Goal: Transaction & Acquisition: Obtain resource

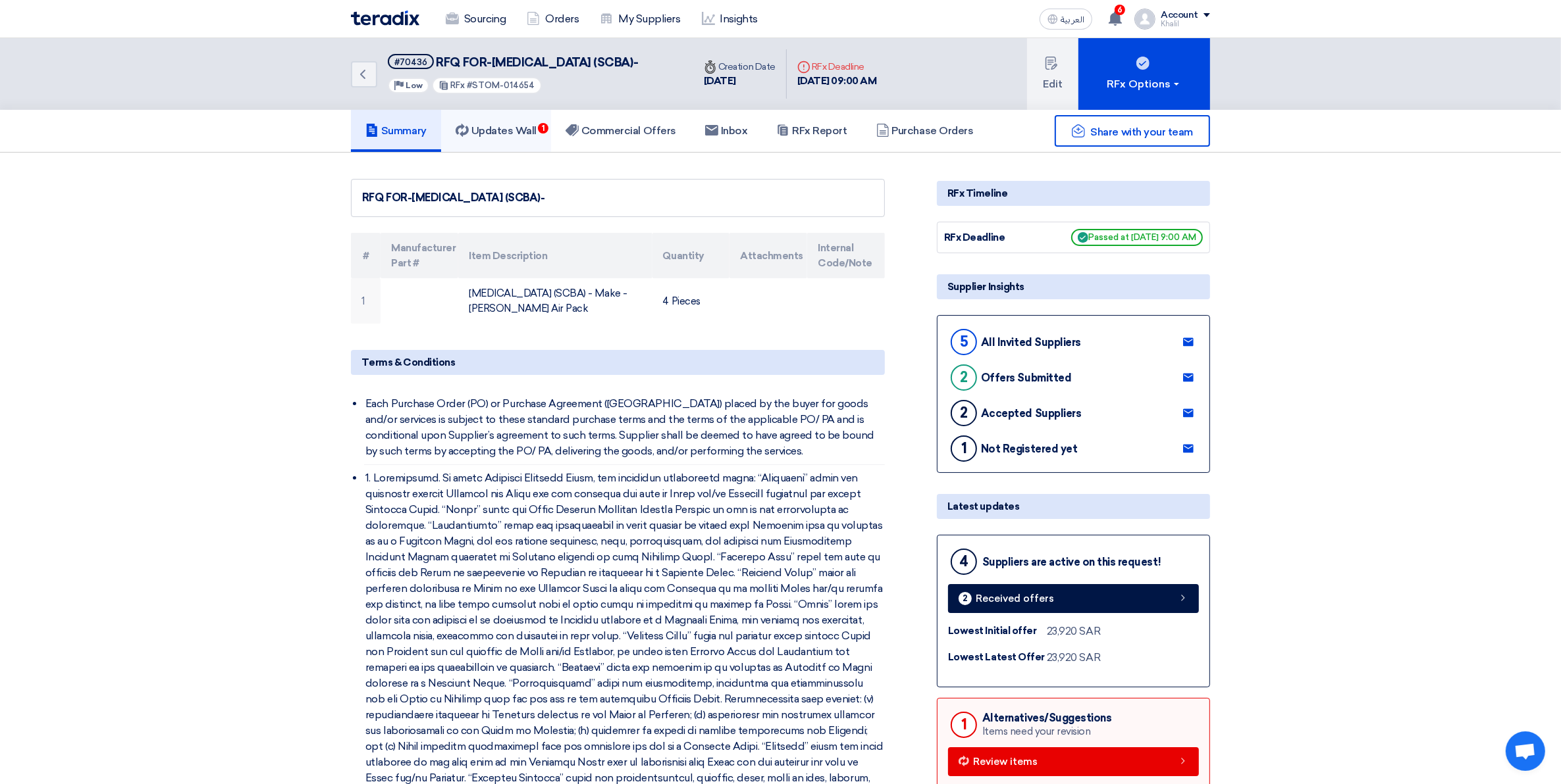
click at [509, 138] on h5 "Updates Wall 1" at bounding box center [496, 131] width 81 height 13
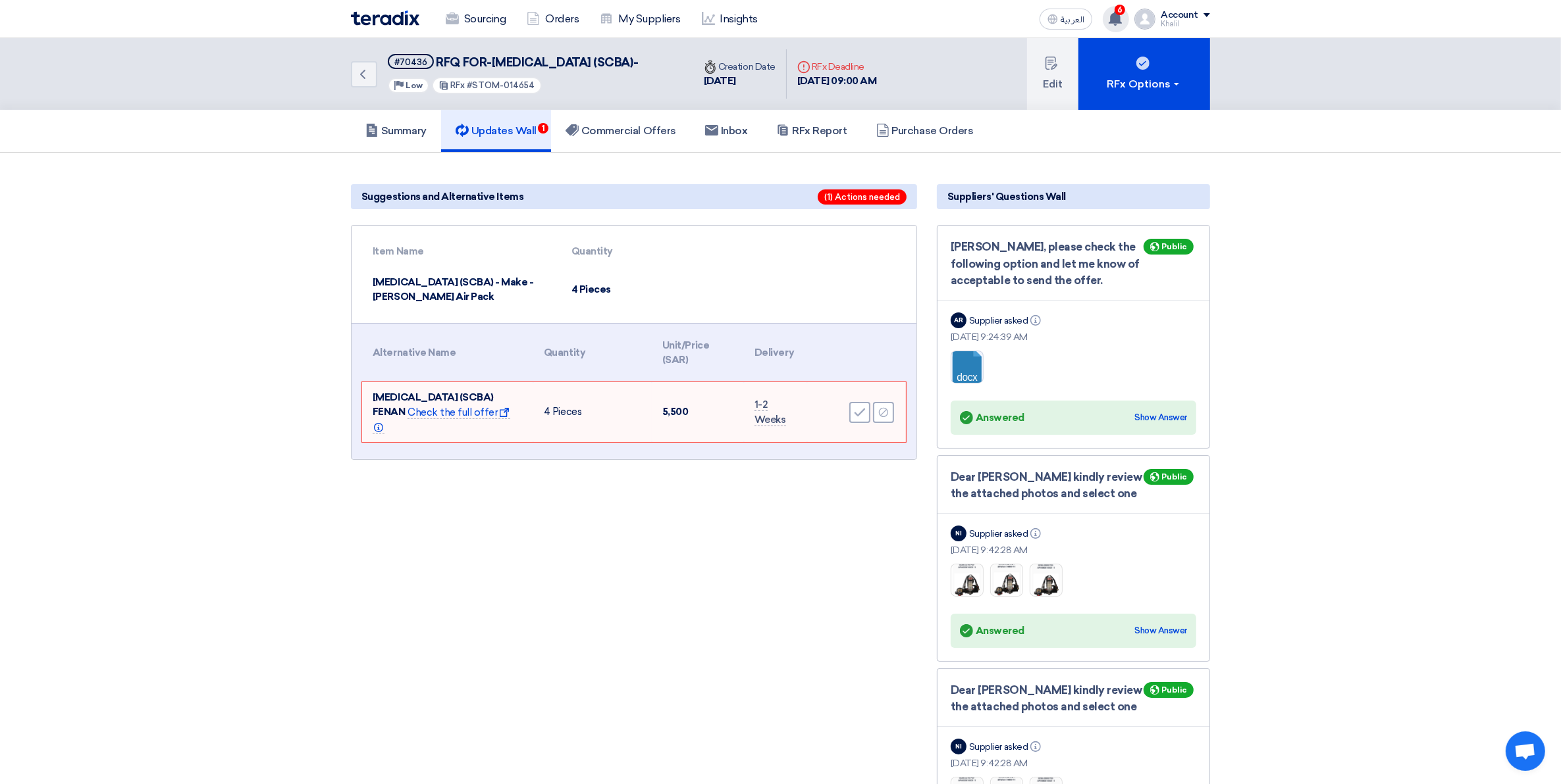
click at [1117, 15] on use at bounding box center [1115, 18] width 13 height 14
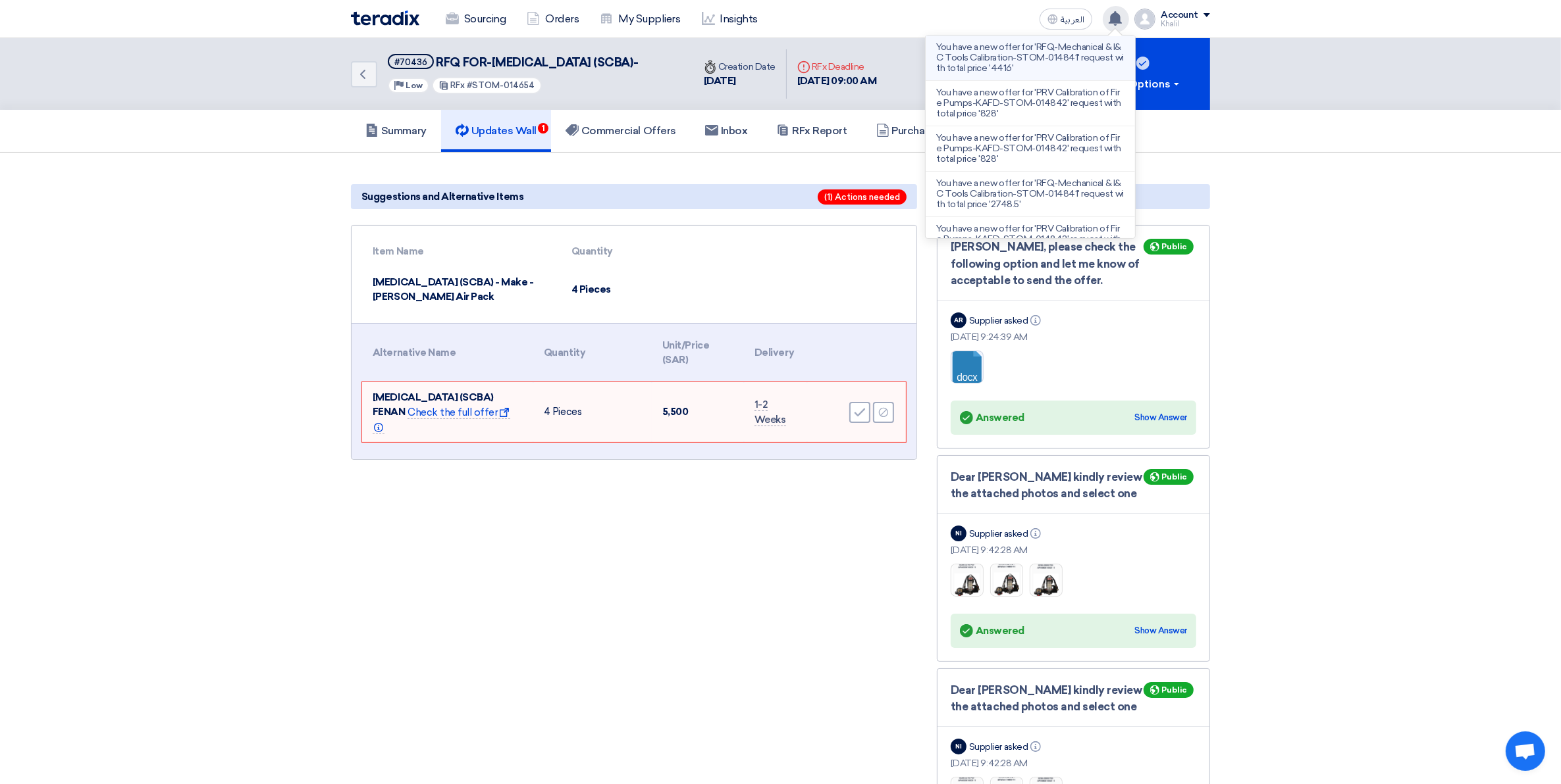
click at [1057, 77] on li "You have a new offer for 'RFQ-Mechanical & I&C Tools Calibration-STOM-014841' r…" at bounding box center [1030, 58] width 210 height 46
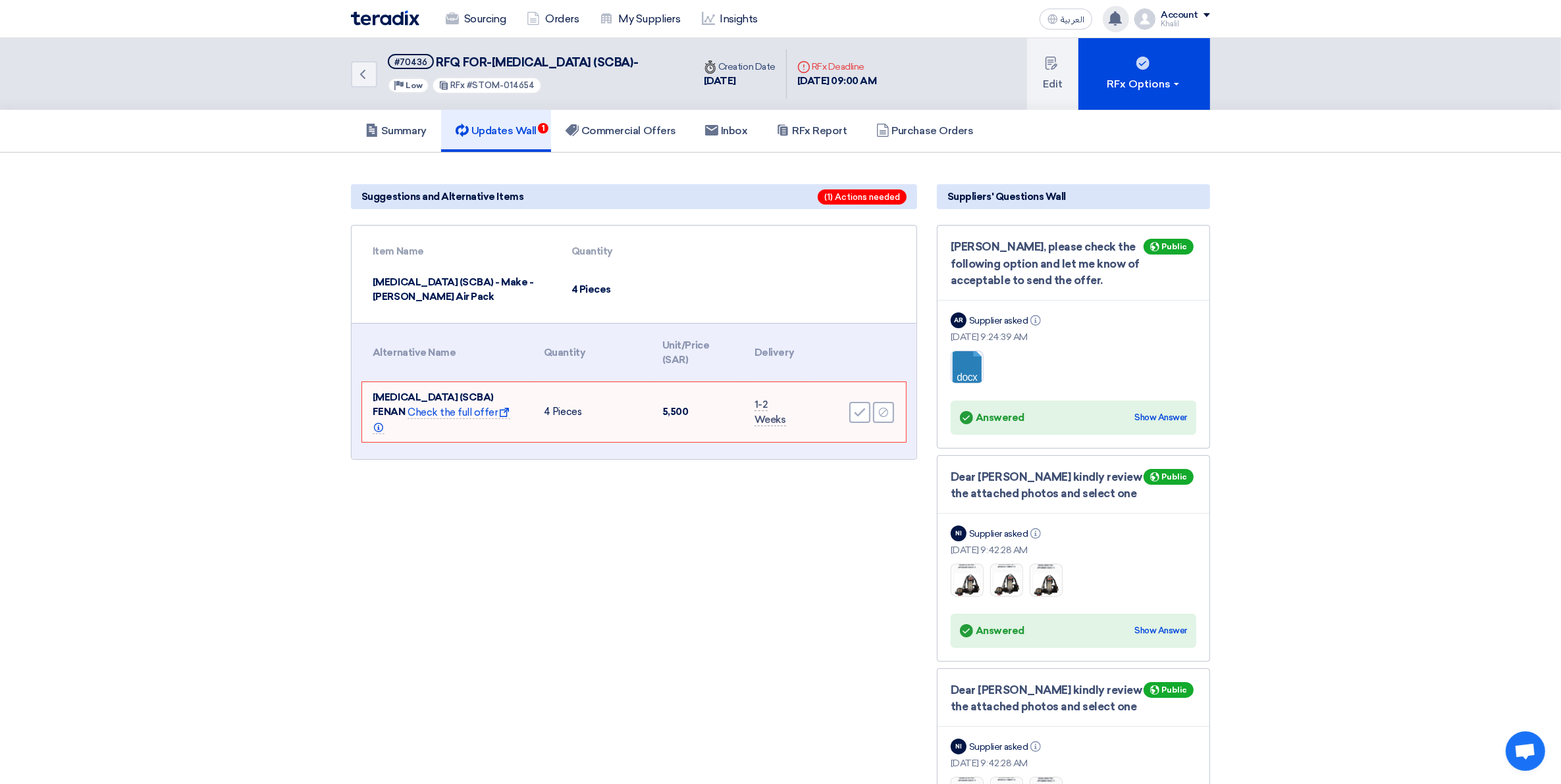
click at [1122, 18] on icon at bounding box center [1115, 18] width 15 height 14
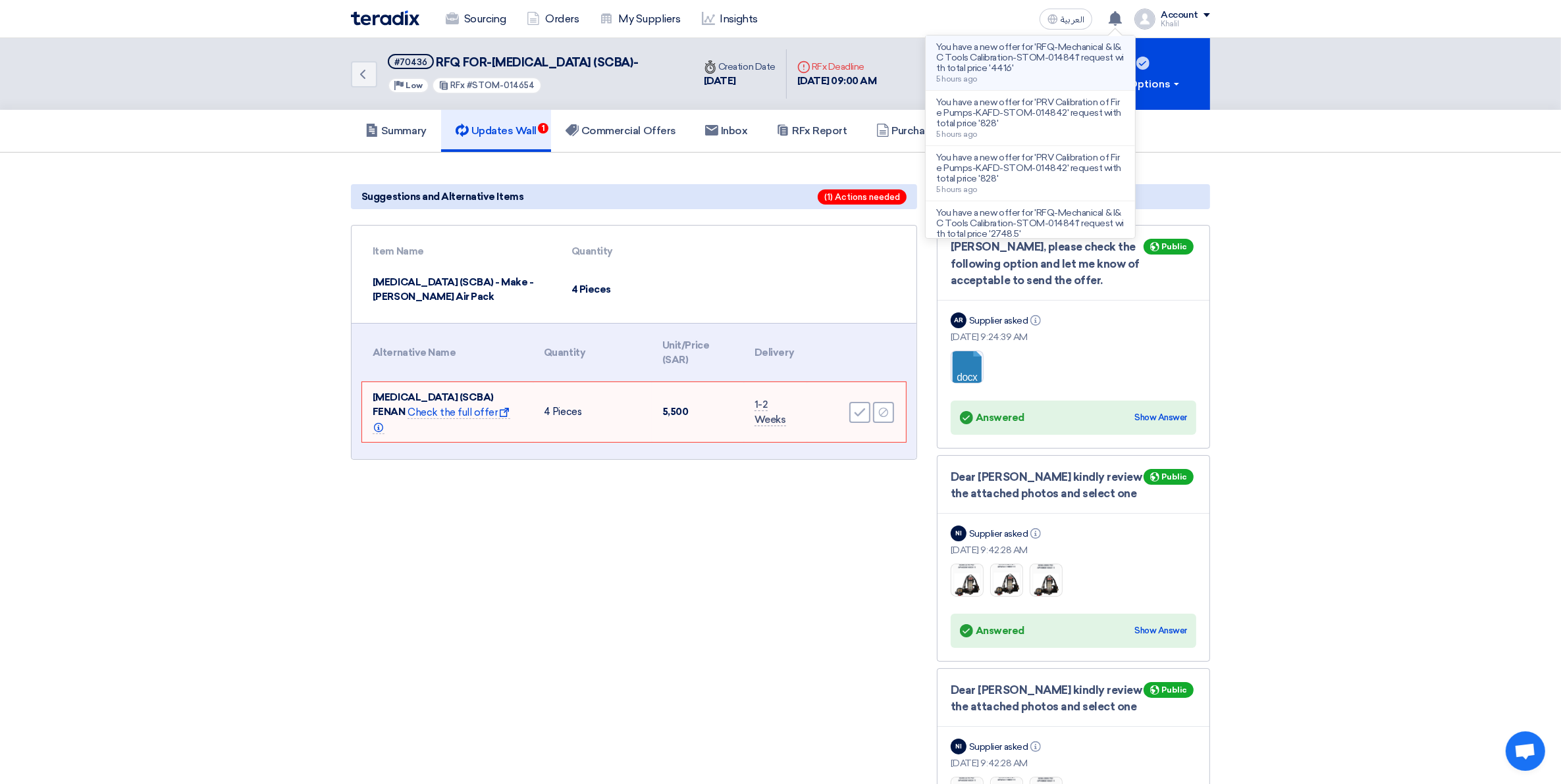
click at [1090, 73] on div "You have a new offer for 'RFQ-Mechanical & I&C Tools Calibration-STOM-014841' r…" at bounding box center [1030, 62] width 189 height 41
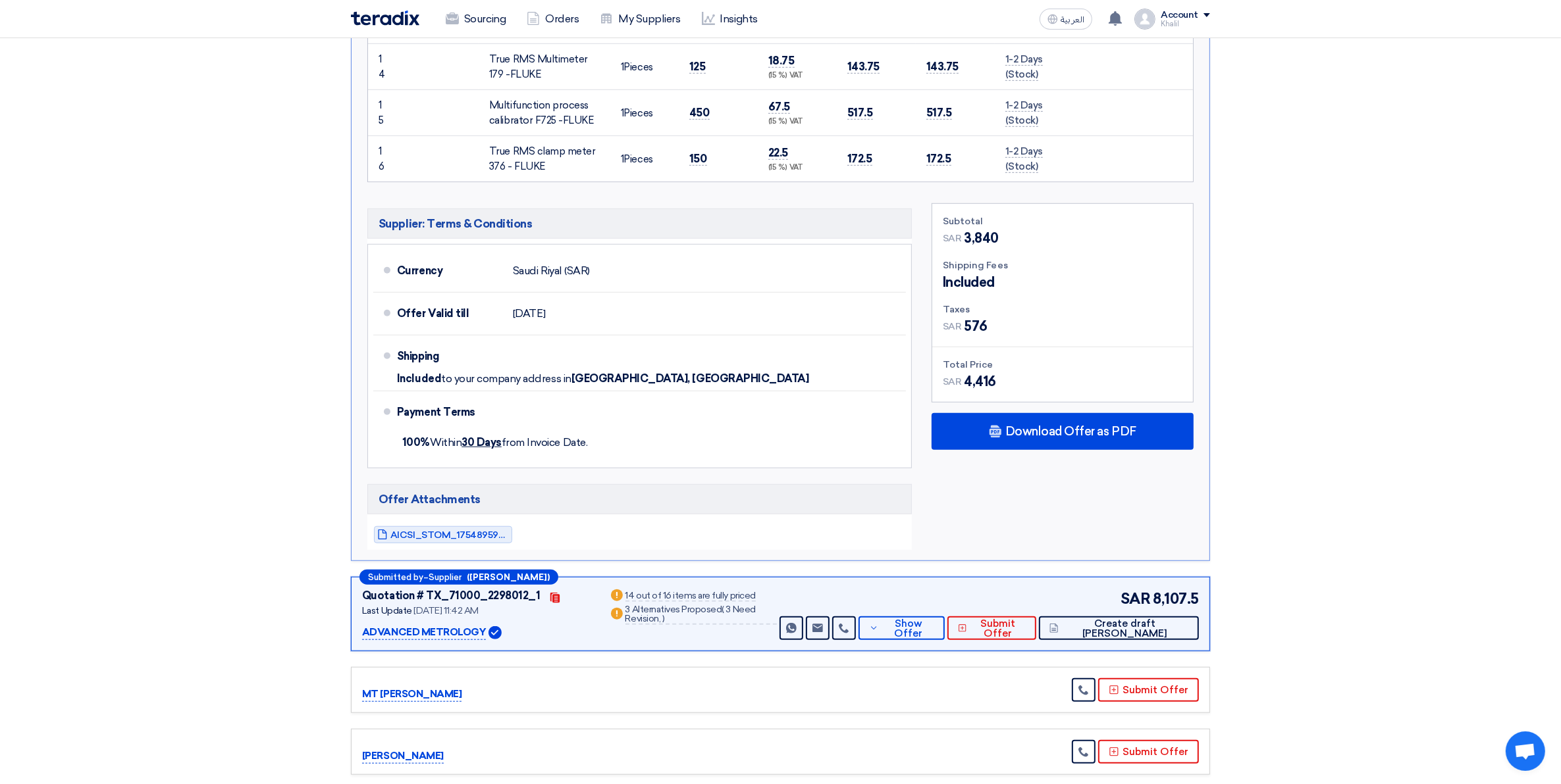
scroll to position [1448, 0]
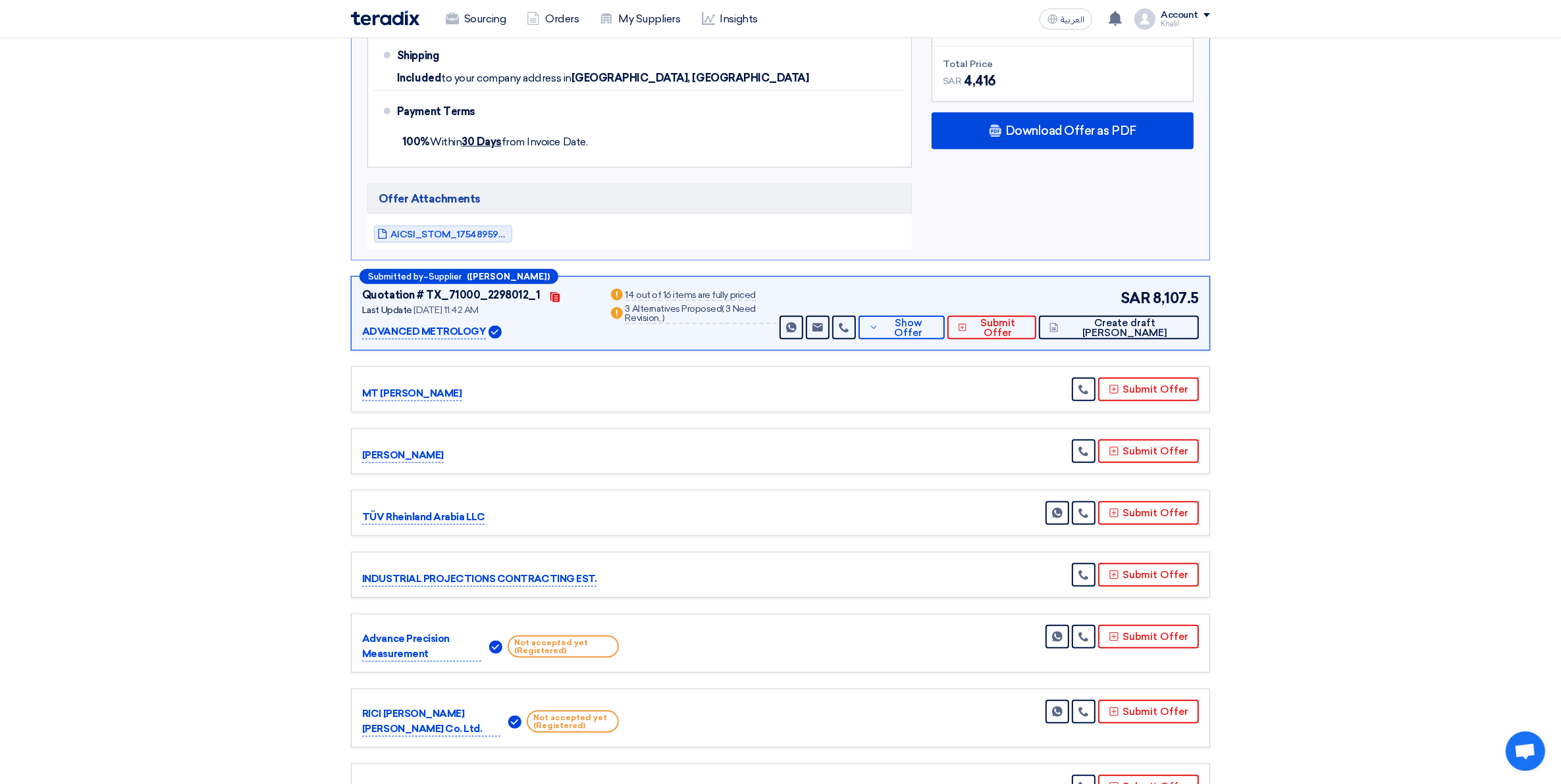
click at [444, 333] on p "ADVANCED METROLOGY" at bounding box center [423, 333] width 124 height 16
click at [1027, 333] on span "Submit Offer" at bounding box center [998, 328] width 56 height 20
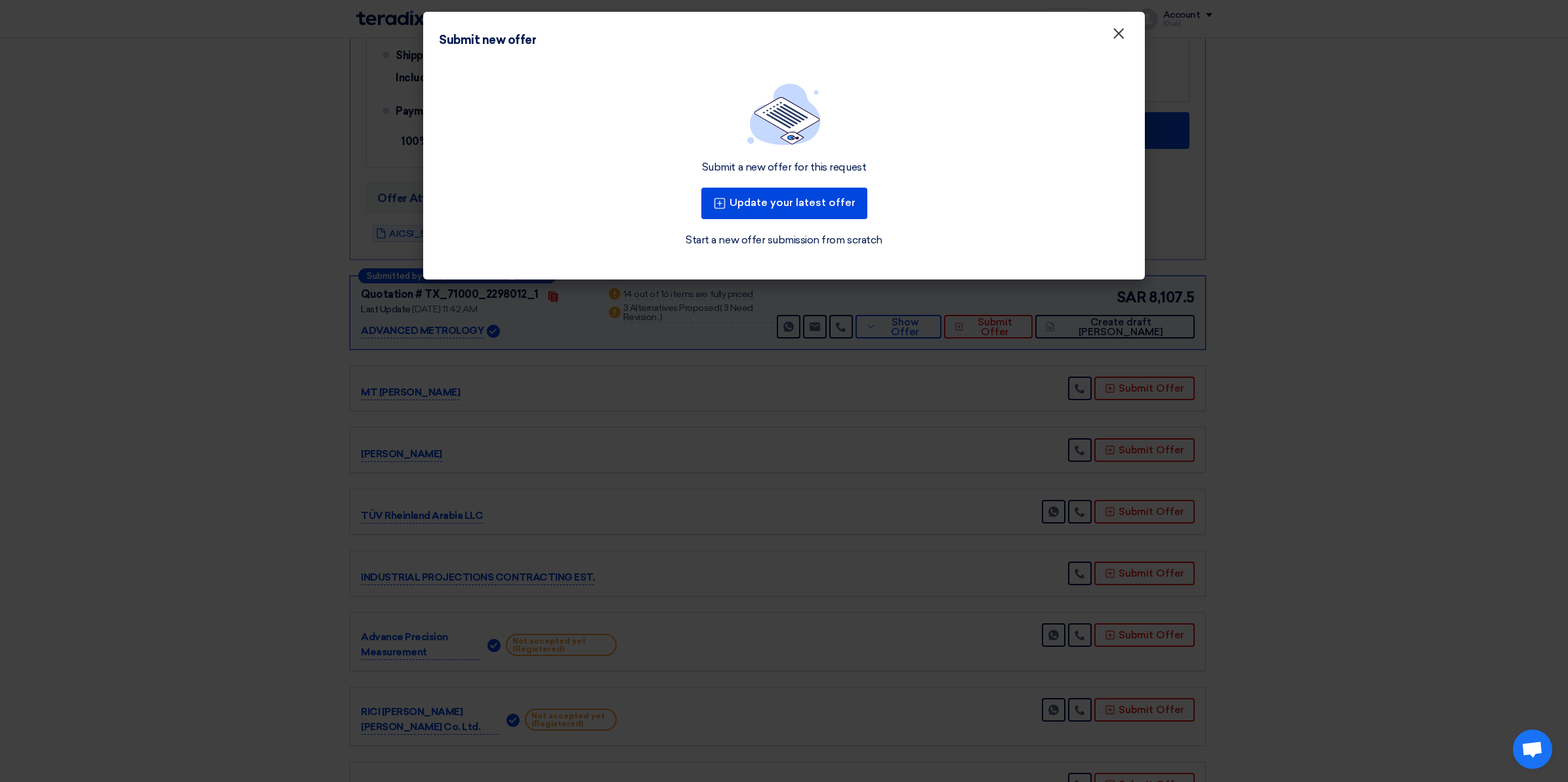
click at [1116, 34] on span "×" at bounding box center [1119, 37] width 13 height 26
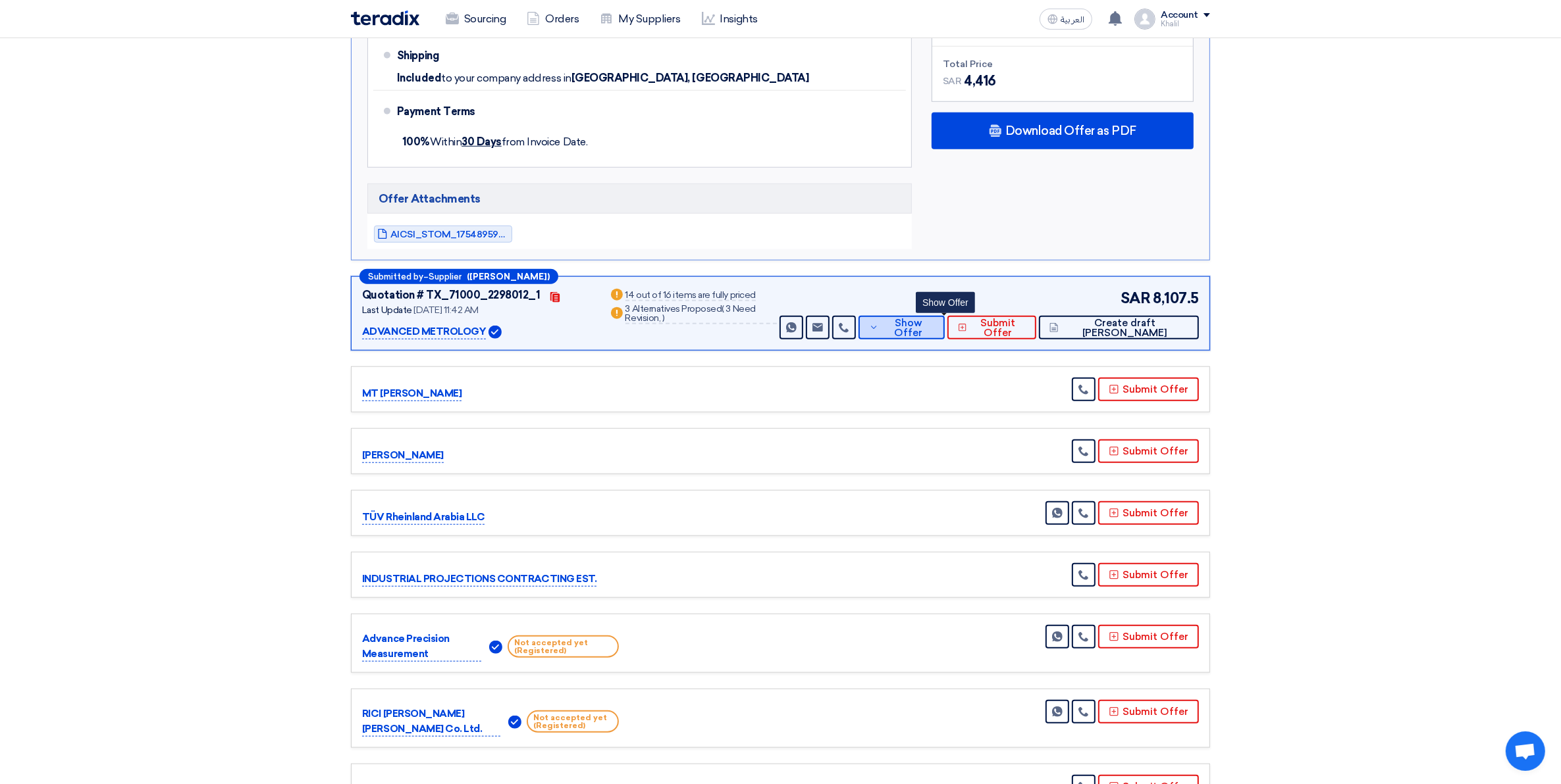
click at [934, 330] on span "Show Offer" at bounding box center [908, 328] width 52 height 20
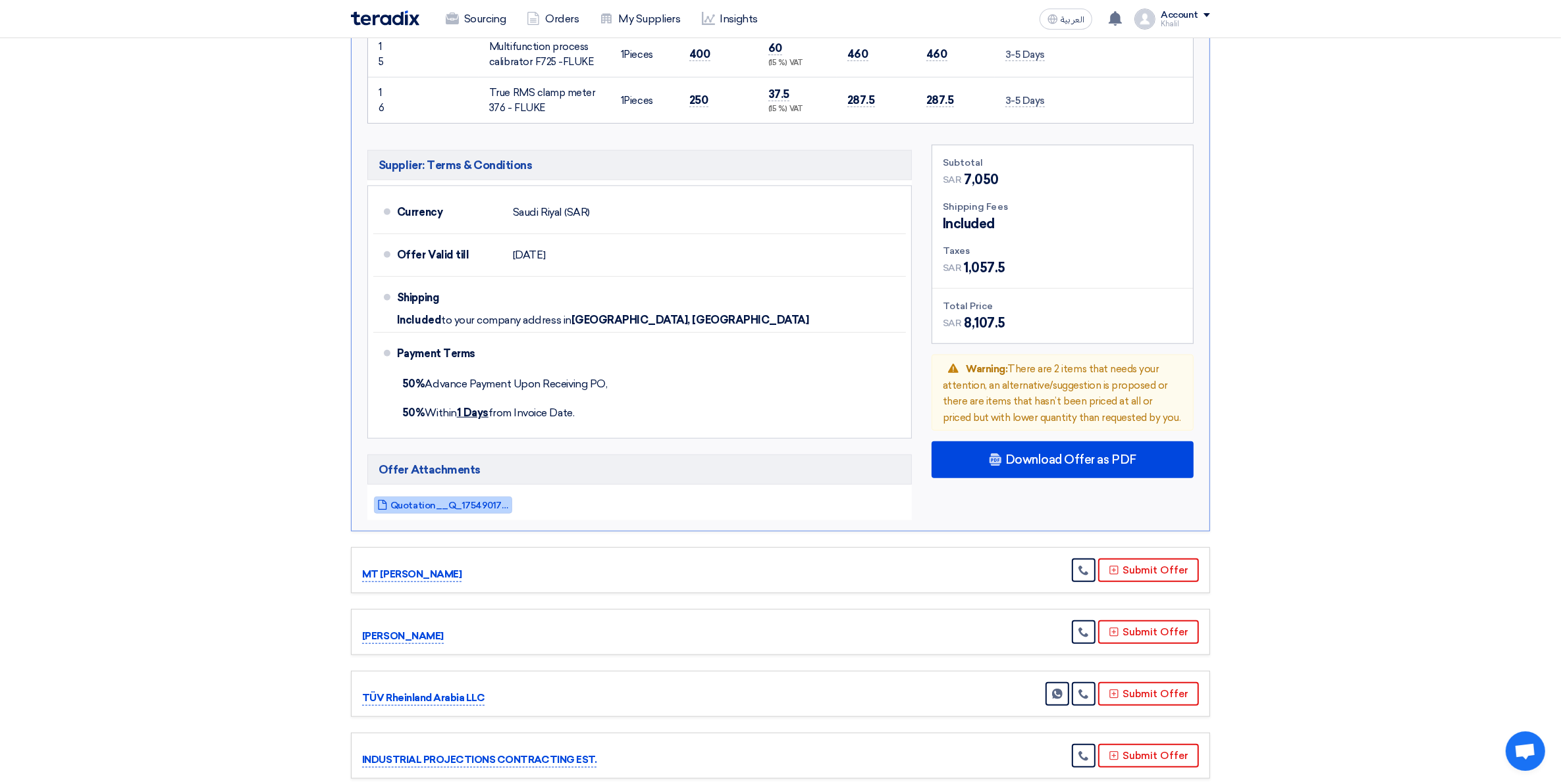
click at [492, 507] on span "Quotation__Q_1754901724176.pdf" at bounding box center [449, 506] width 118 height 10
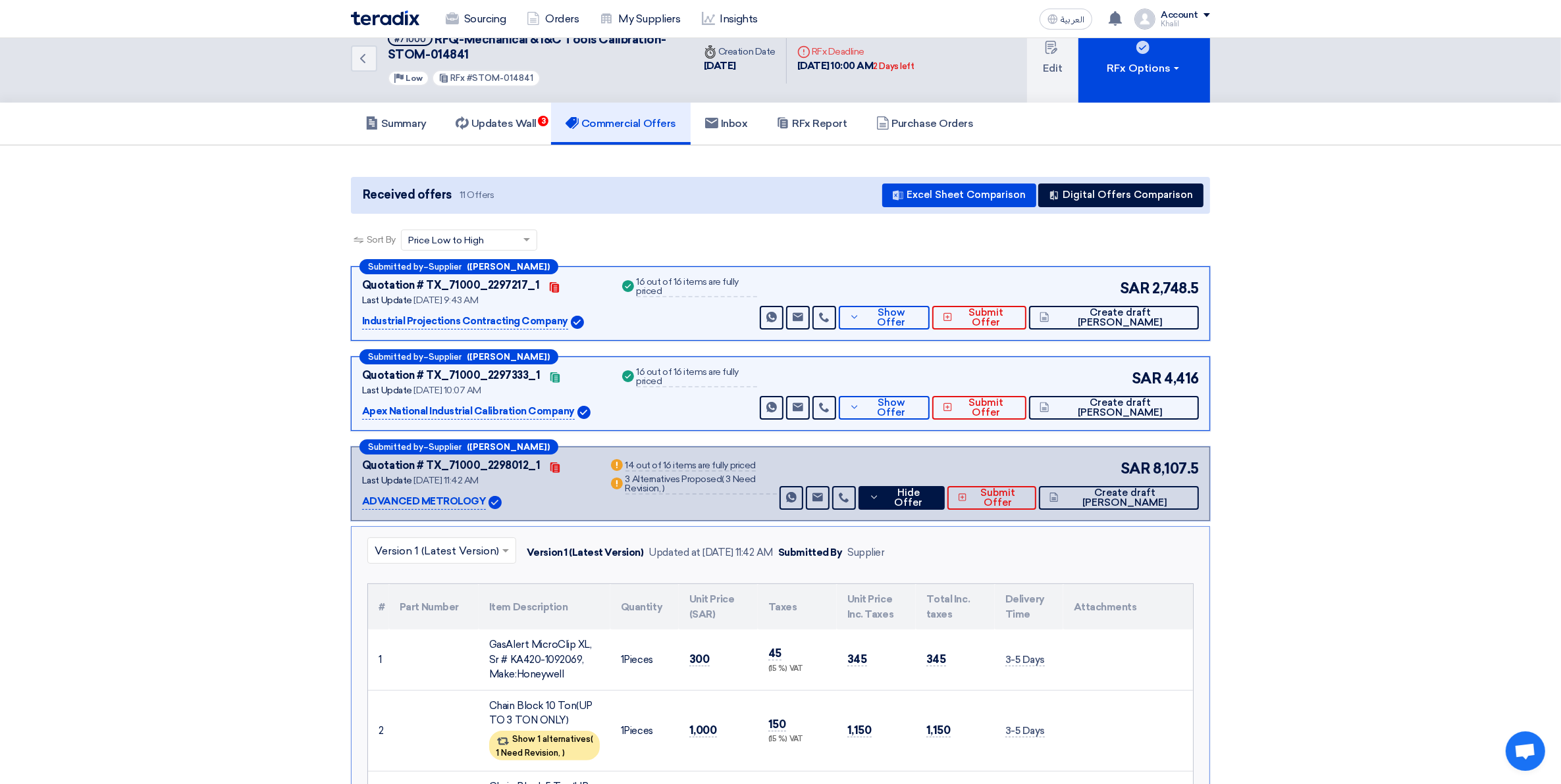
scroll to position [0, 0]
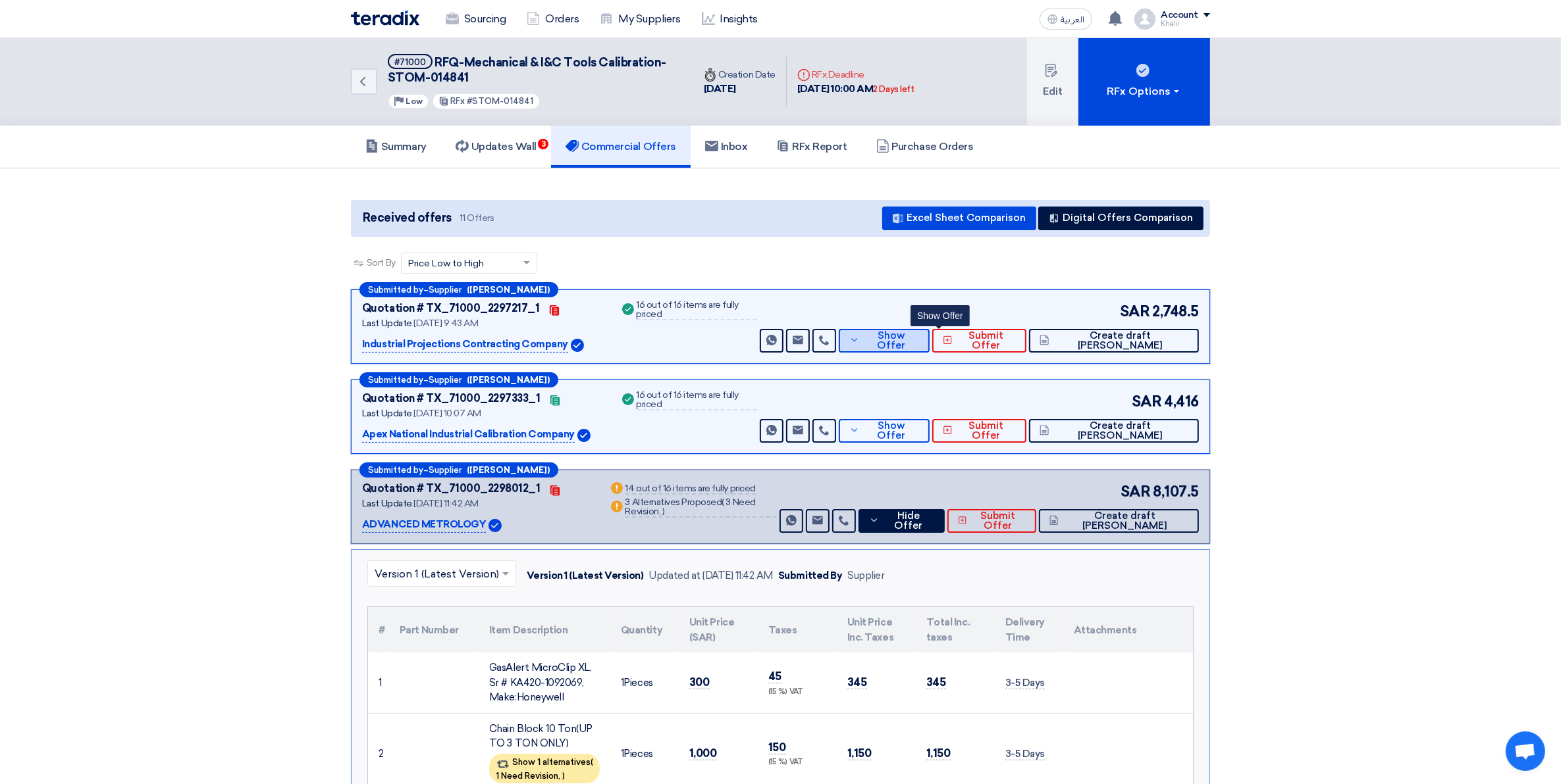
click at [929, 346] on button "Show Offer" at bounding box center [884, 341] width 91 height 24
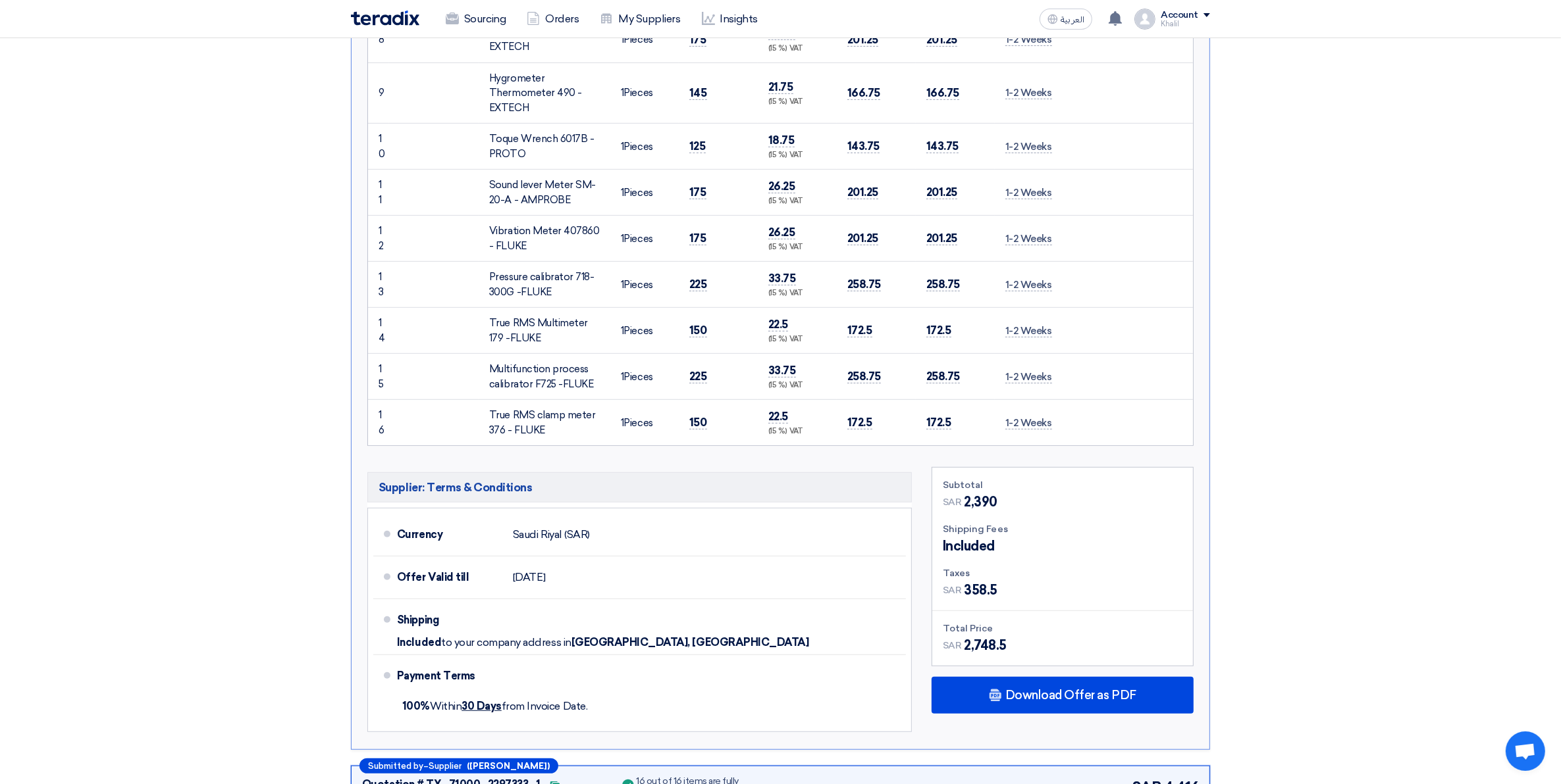
scroll to position [1069, 0]
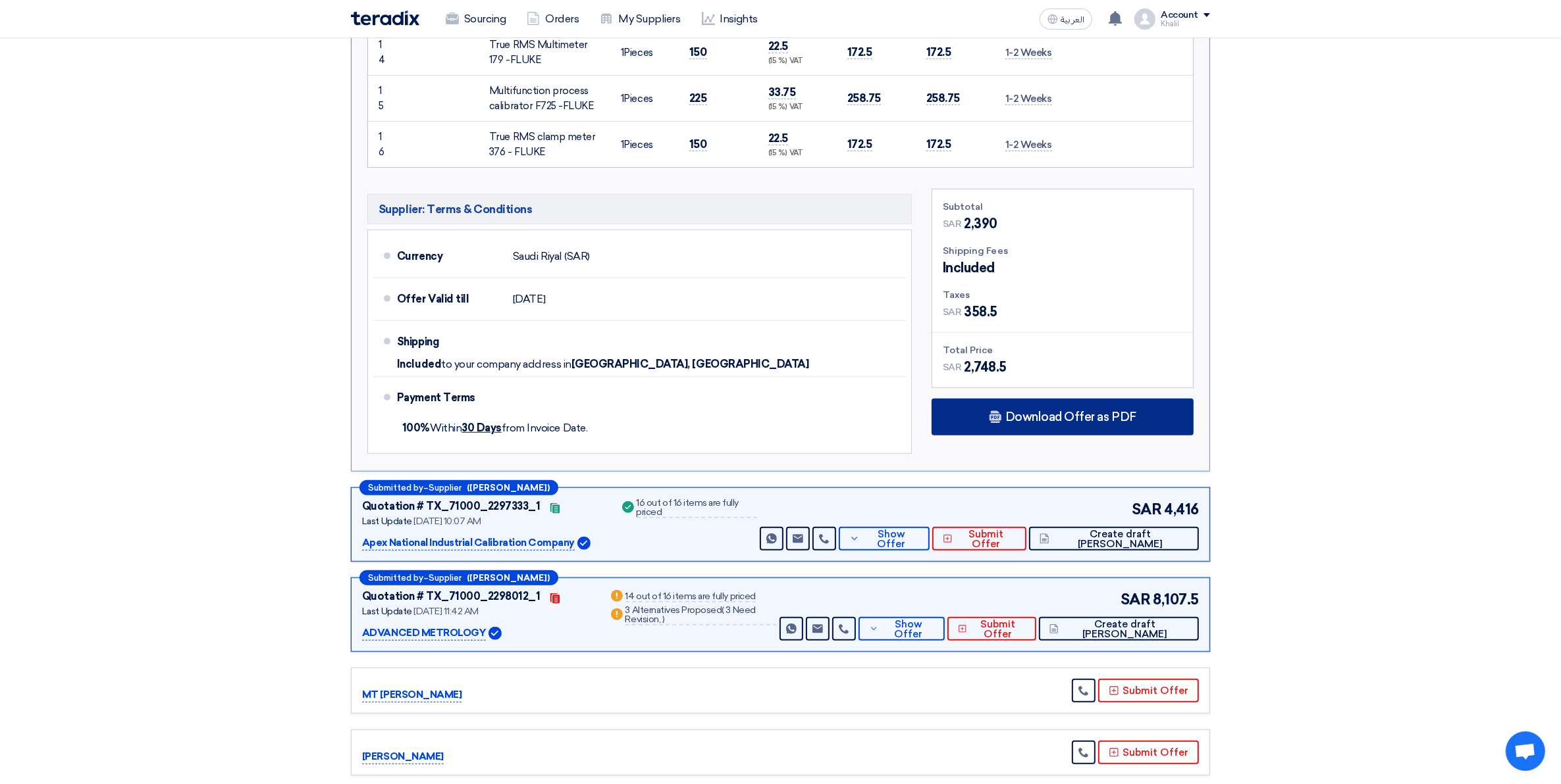
click at [1012, 420] on span "Download Offer as PDF" at bounding box center [1071, 417] width 131 height 12
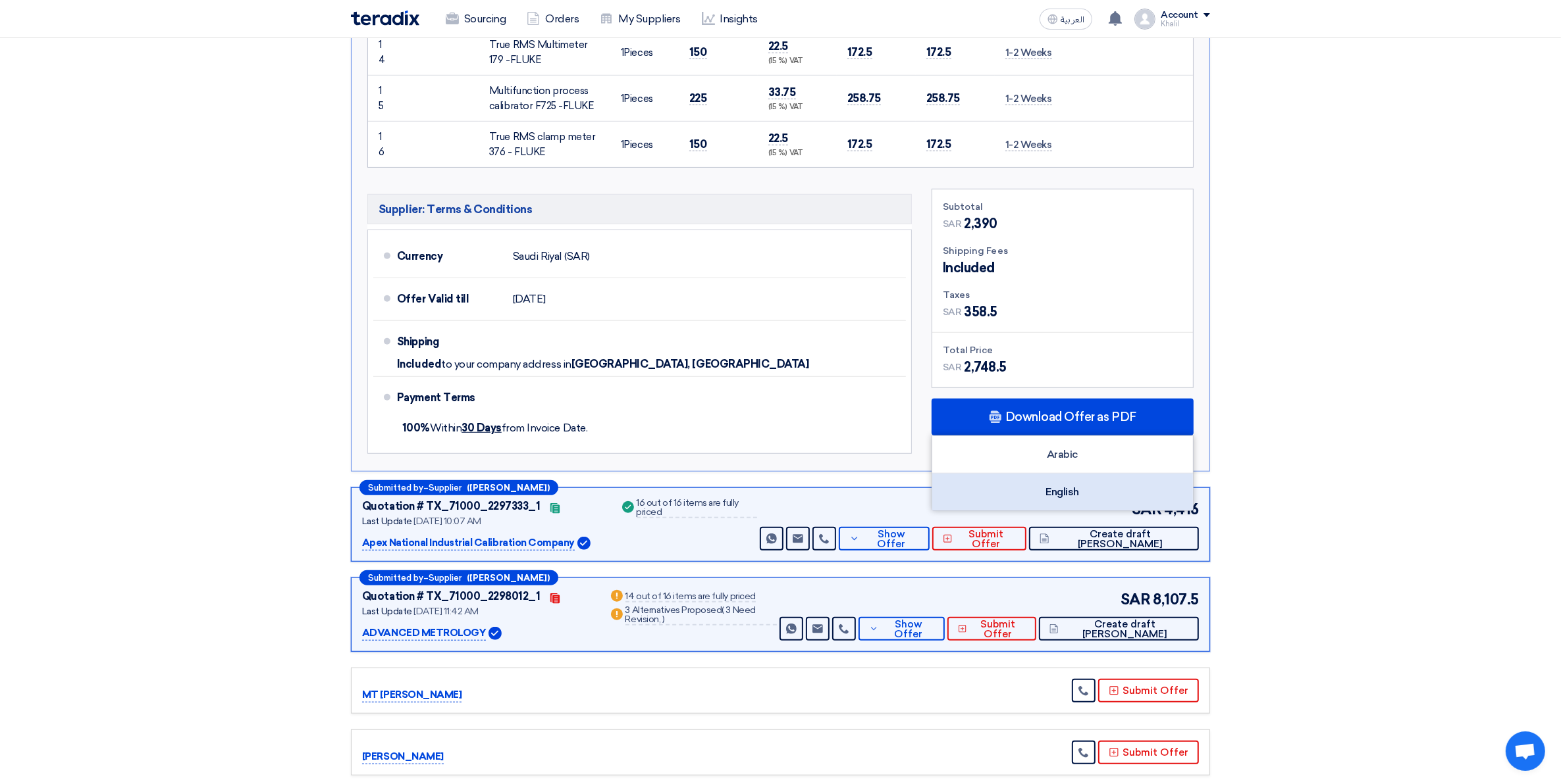
drag, startPoint x: 1013, startPoint y: 420, endPoint x: 1032, endPoint y: 491, distance: 73.5
click at [1032, 491] on div "English" at bounding box center [1063, 492] width 261 height 37
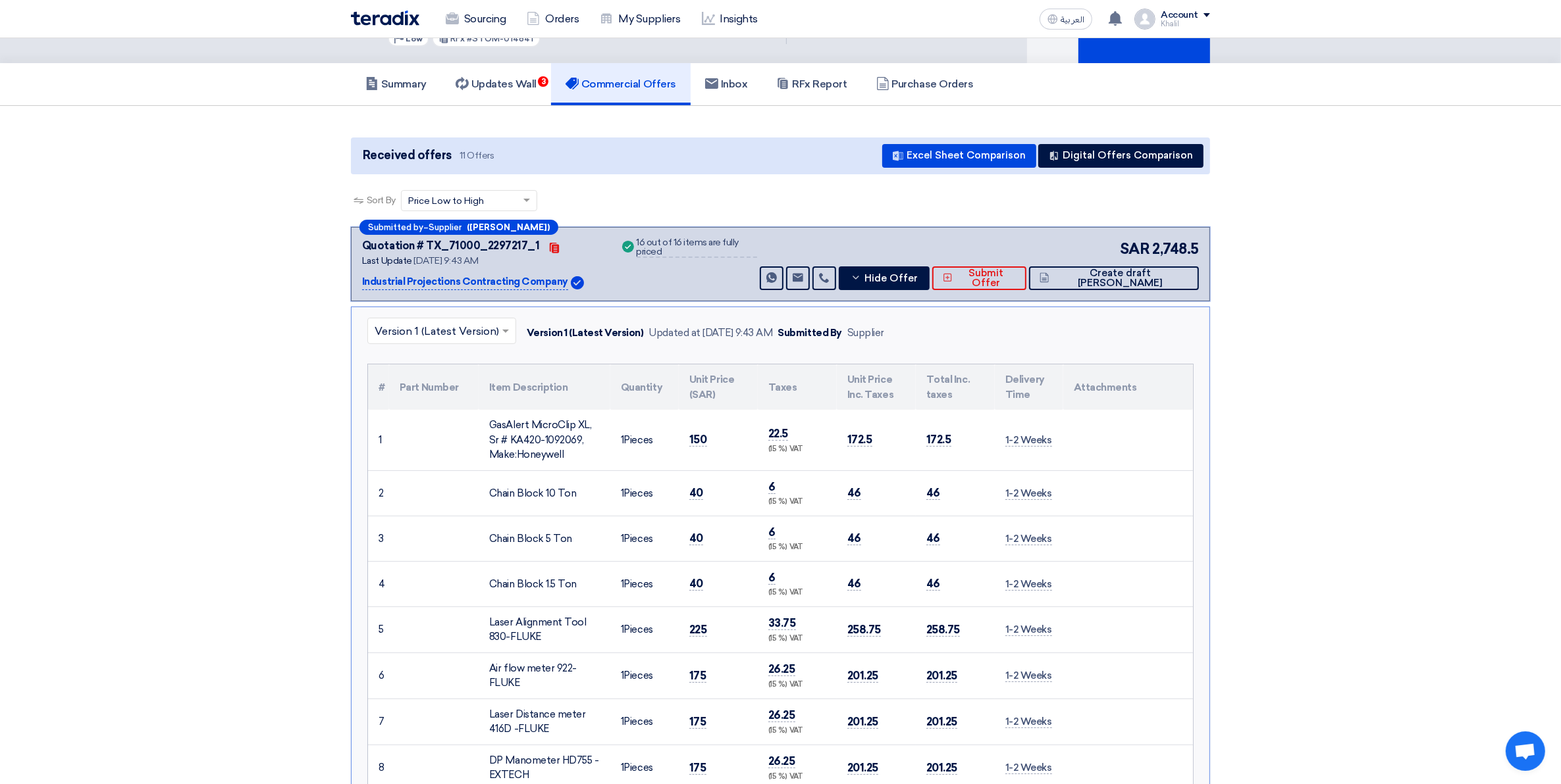
scroll to position [0, 0]
